Goal: Find specific page/section: Find specific page/section

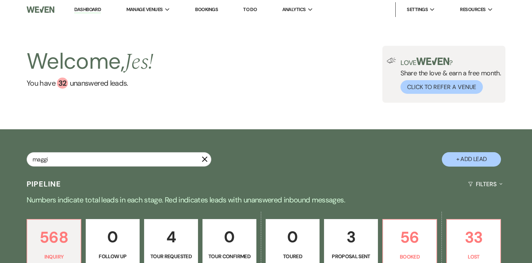
type input "[PERSON_NAME]"
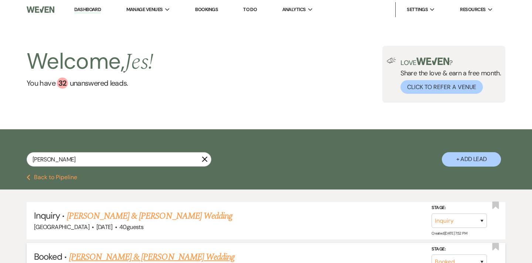
drag, startPoint x: 0, startPoint y: 0, endPoint x: 160, endPoint y: 257, distance: 302.3
click at [160, 257] on link "[PERSON_NAME] & [PERSON_NAME] Wedding" at bounding box center [152, 257] width 166 height 13
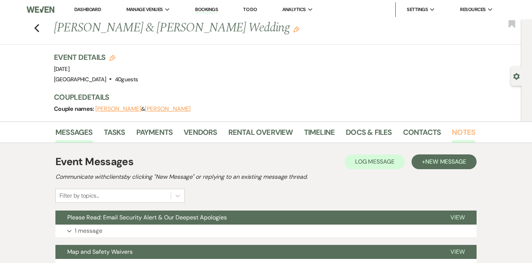
click at [457, 130] on link "Notes" at bounding box center [463, 134] width 23 height 16
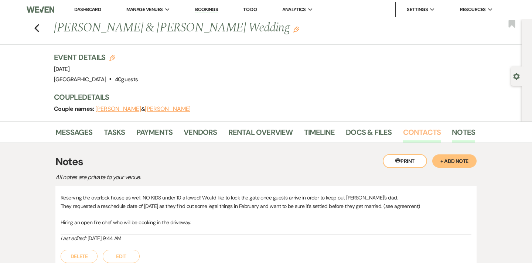
click at [411, 129] on link "Contacts" at bounding box center [422, 134] width 38 height 16
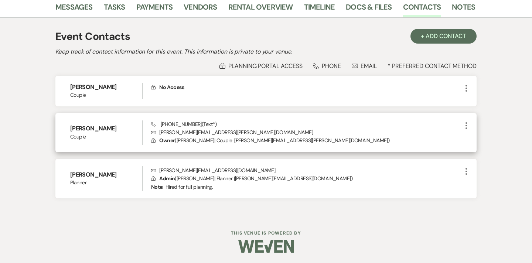
scroll to position [125, 0]
